Goal: Navigation & Orientation: Find specific page/section

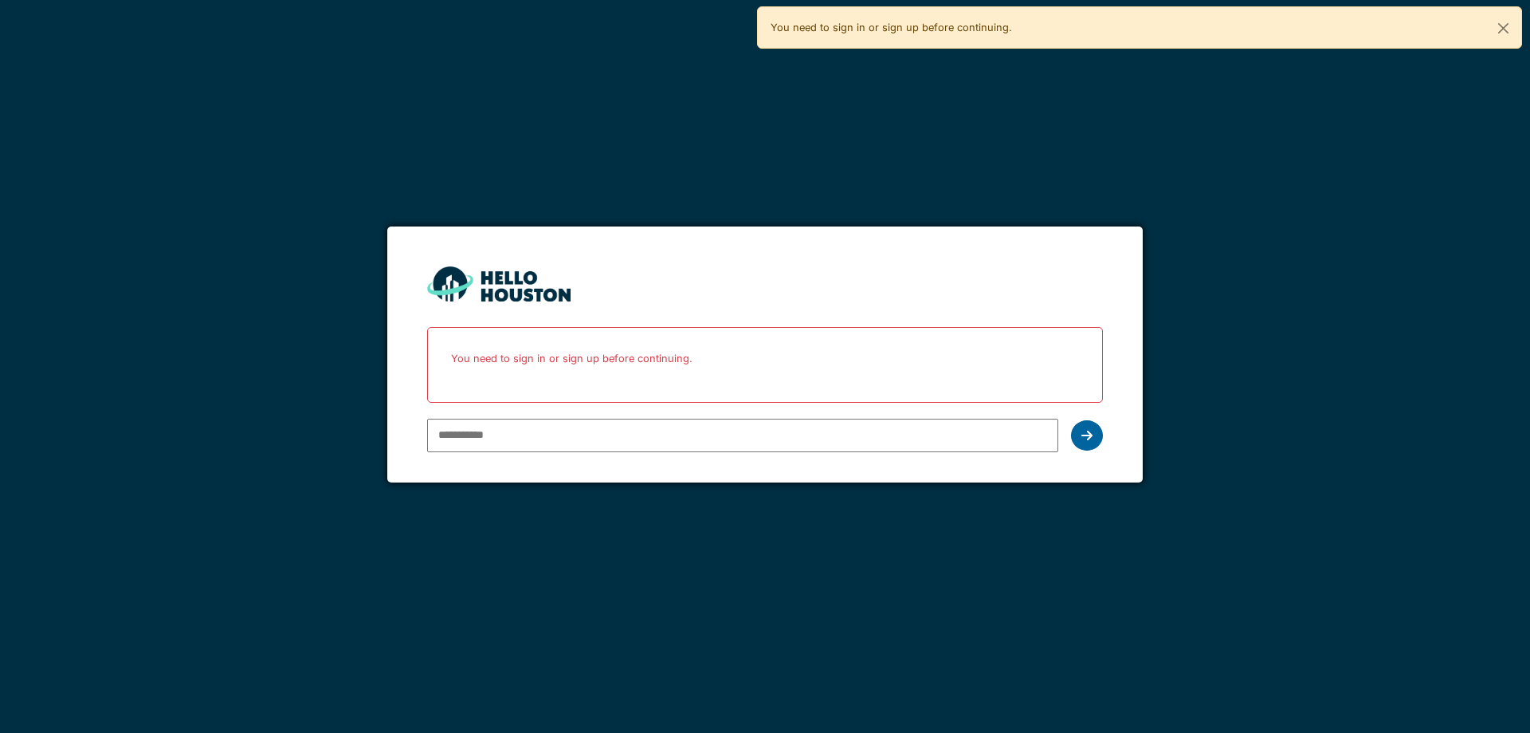
type input "**********"
click at [1083, 438] on icon at bounding box center [1087, 435] width 11 height 13
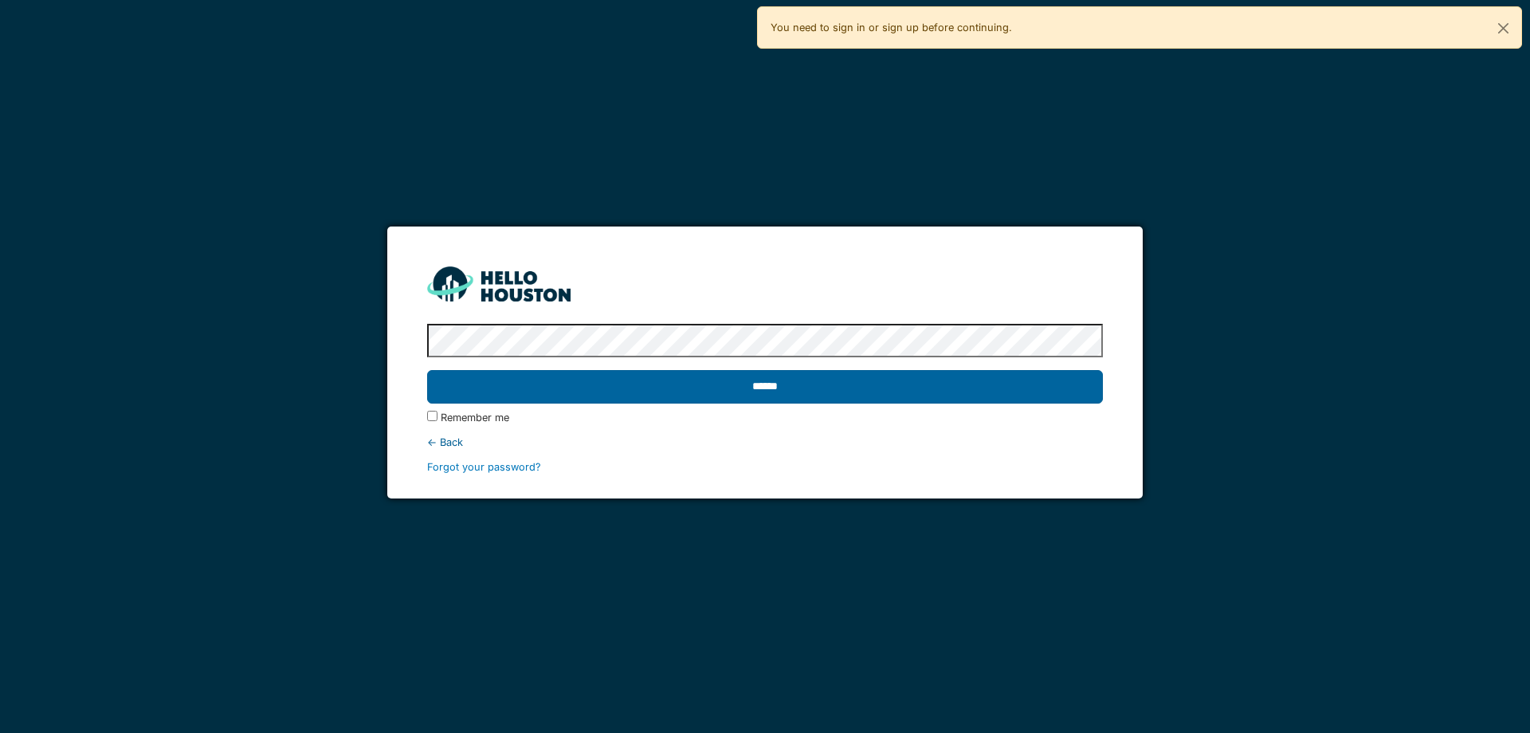
click at [536, 387] on input "******" at bounding box center [764, 386] width 675 height 33
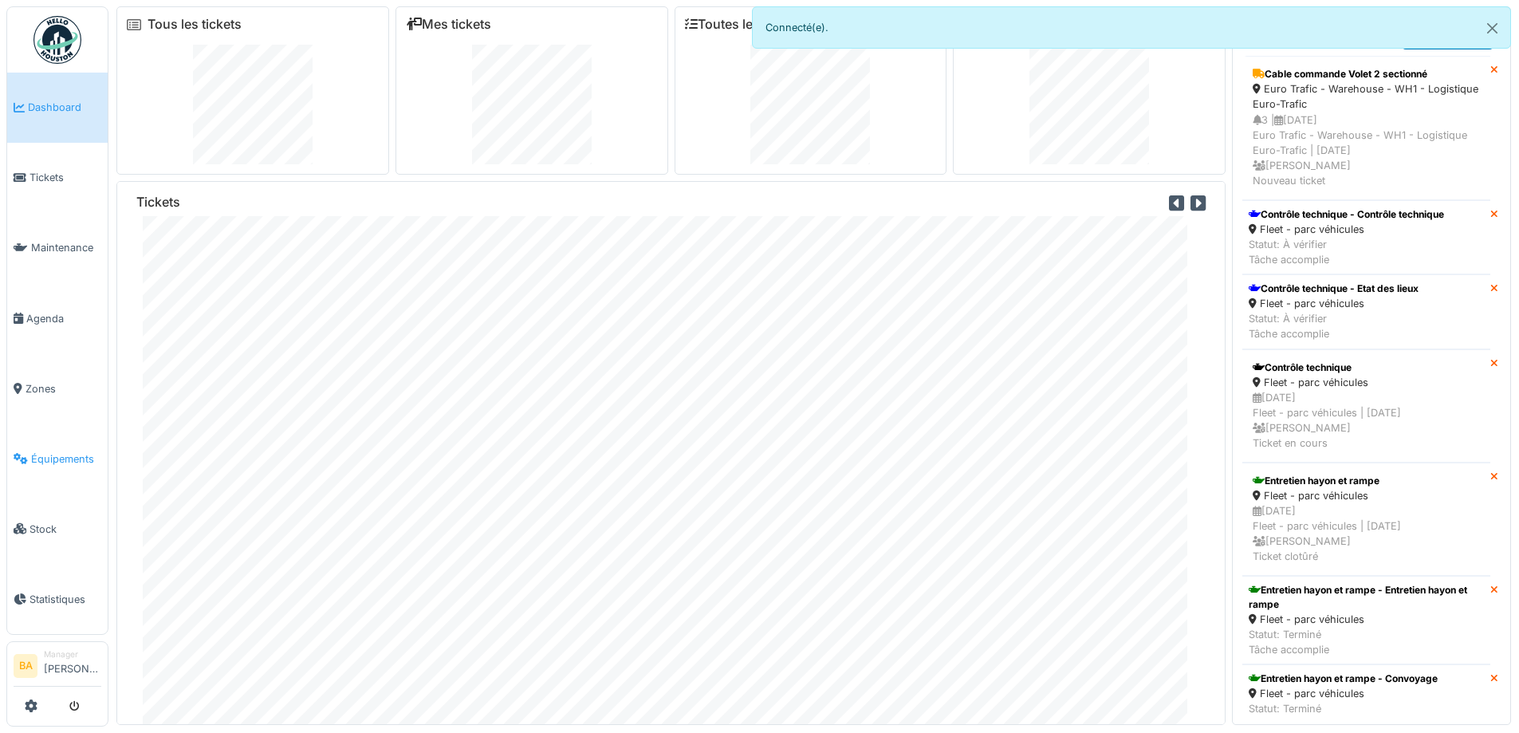
click at [45, 464] on link "Équipements" at bounding box center [57, 458] width 100 height 70
